Goal: Navigation & Orientation: Find specific page/section

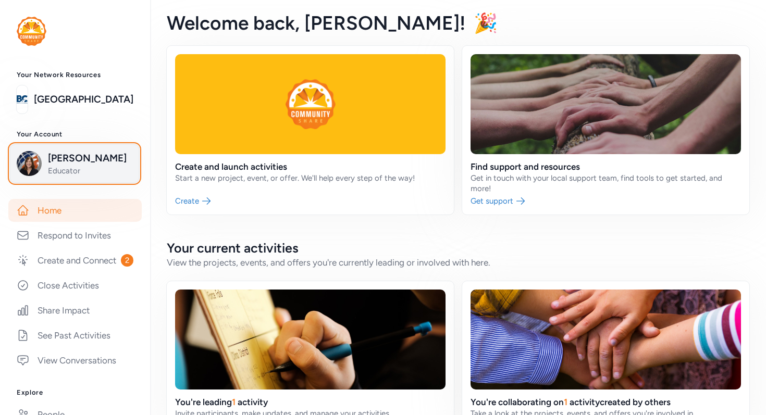
click at [80, 159] on span "[PERSON_NAME]" at bounding box center [90, 158] width 84 height 15
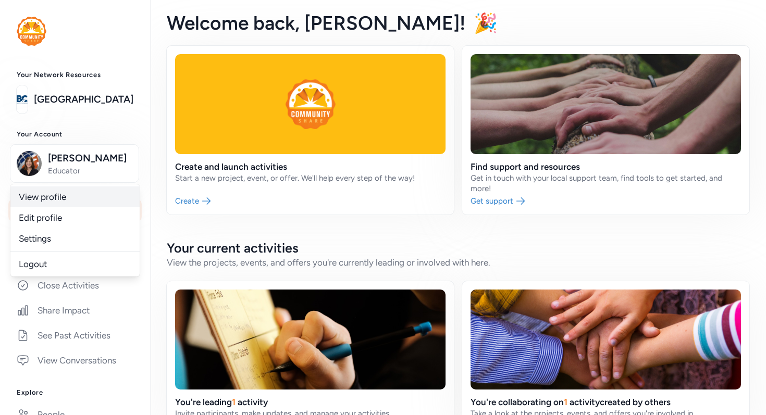
click at [48, 199] on link "View profile" at bounding box center [74, 196] width 129 height 21
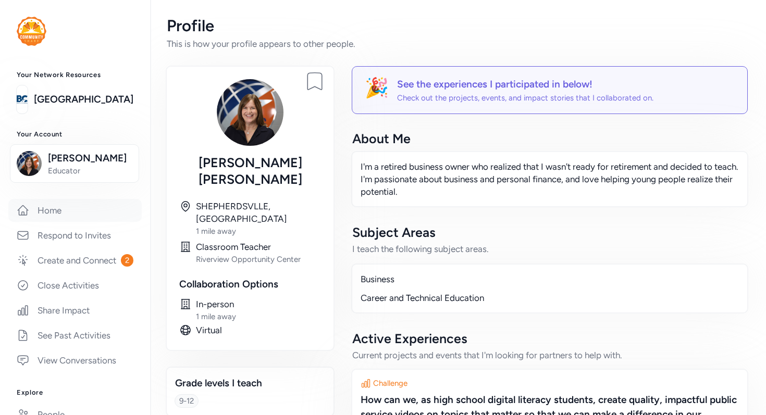
click at [54, 213] on link "Home" at bounding box center [74, 210] width 133 height 23
